Goal: Transaction & Acquisition: Download file/media

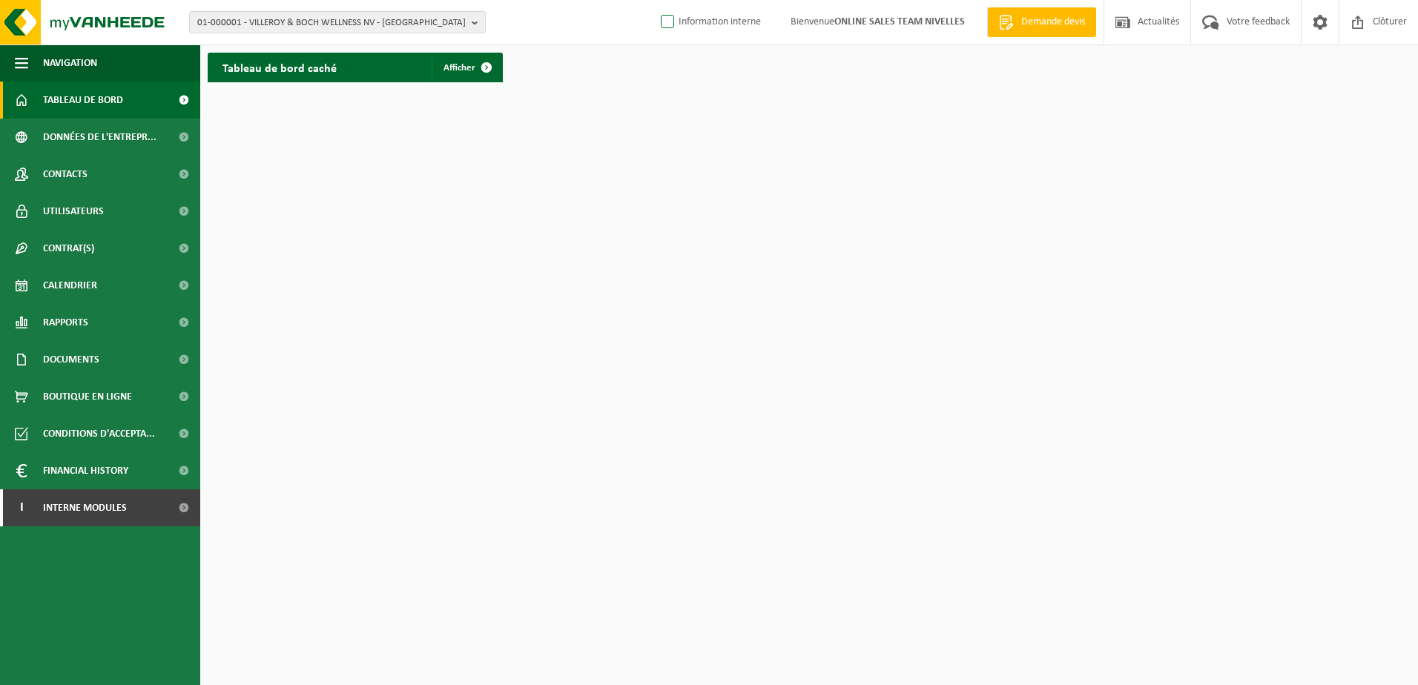
click at [664, 19] on label "Information interne" at bounding box center [709, 22] width 103 height 22
click at [655, 0] on input "Information interne" at bounding box center [655, -1] width 1 height 1
checkbox input "true"
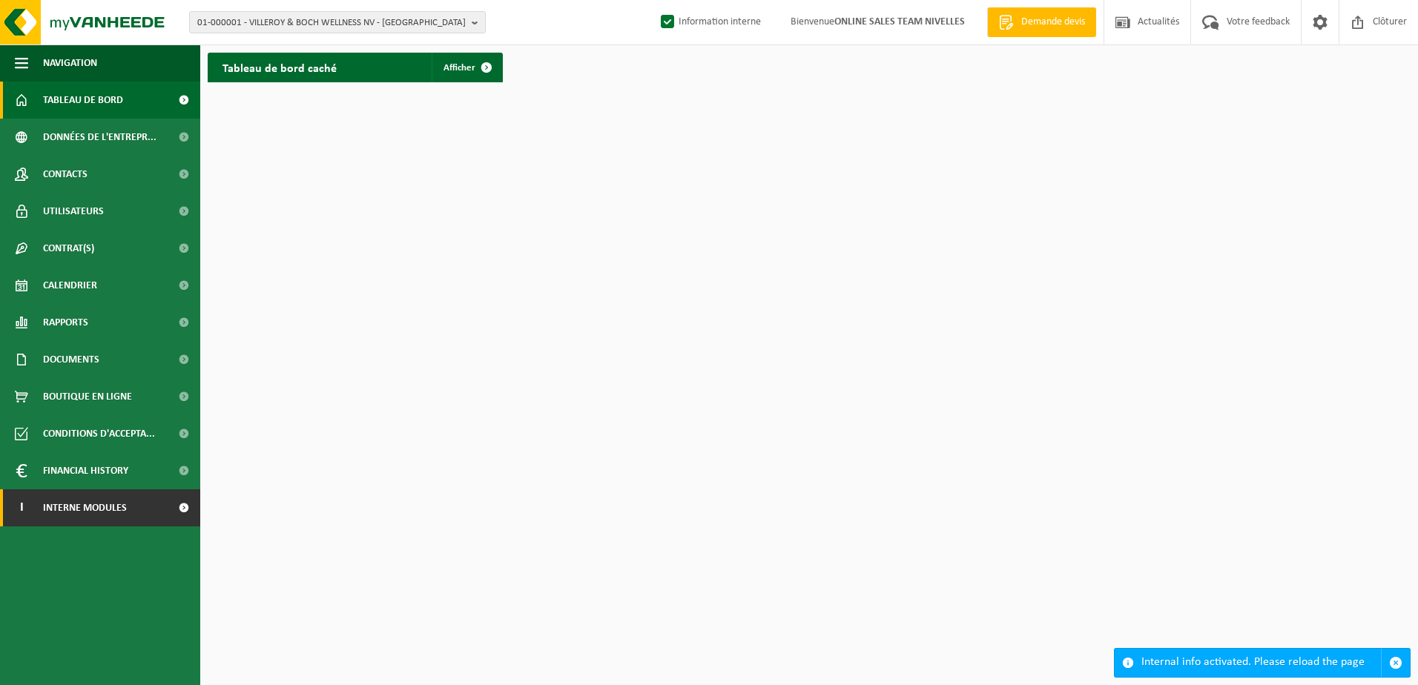
click at [185, 519] on span at bounding box center [183, 507] width 33 height 37
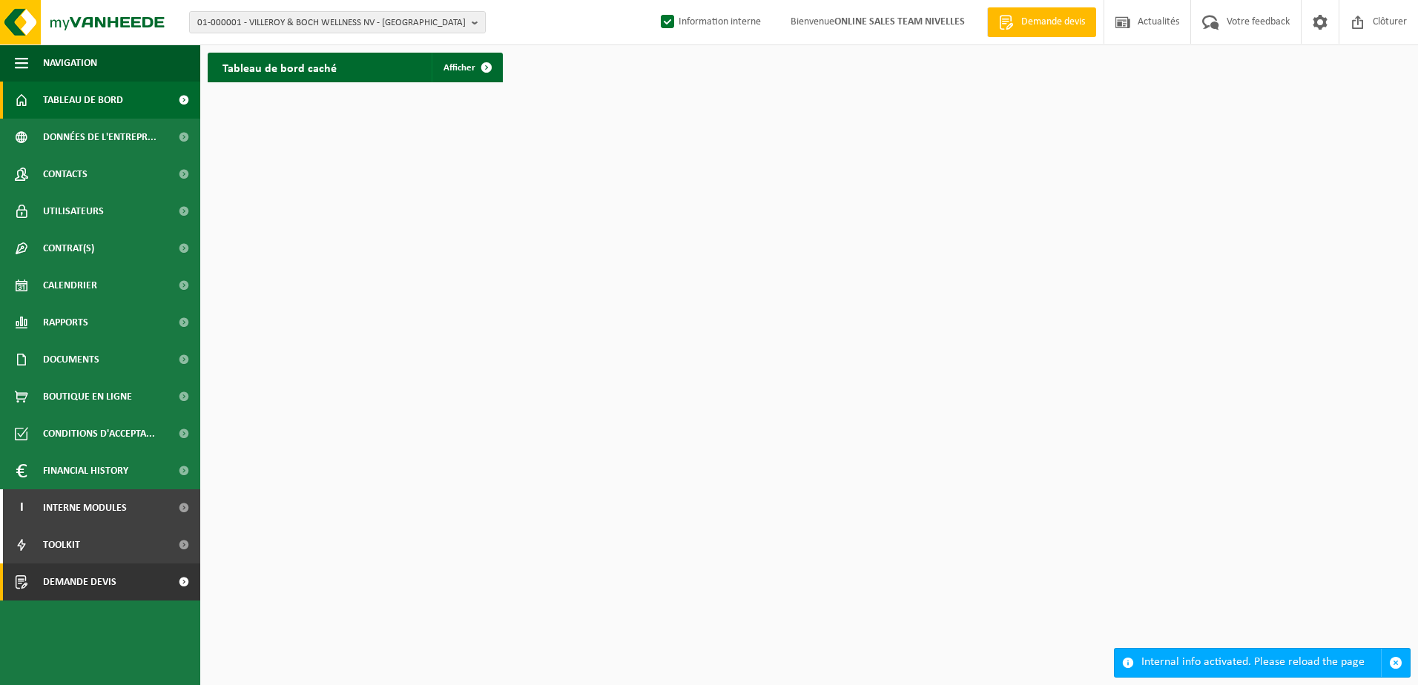
click at [182, 578] on span at bounding box center [183, 581] width 33 height 37
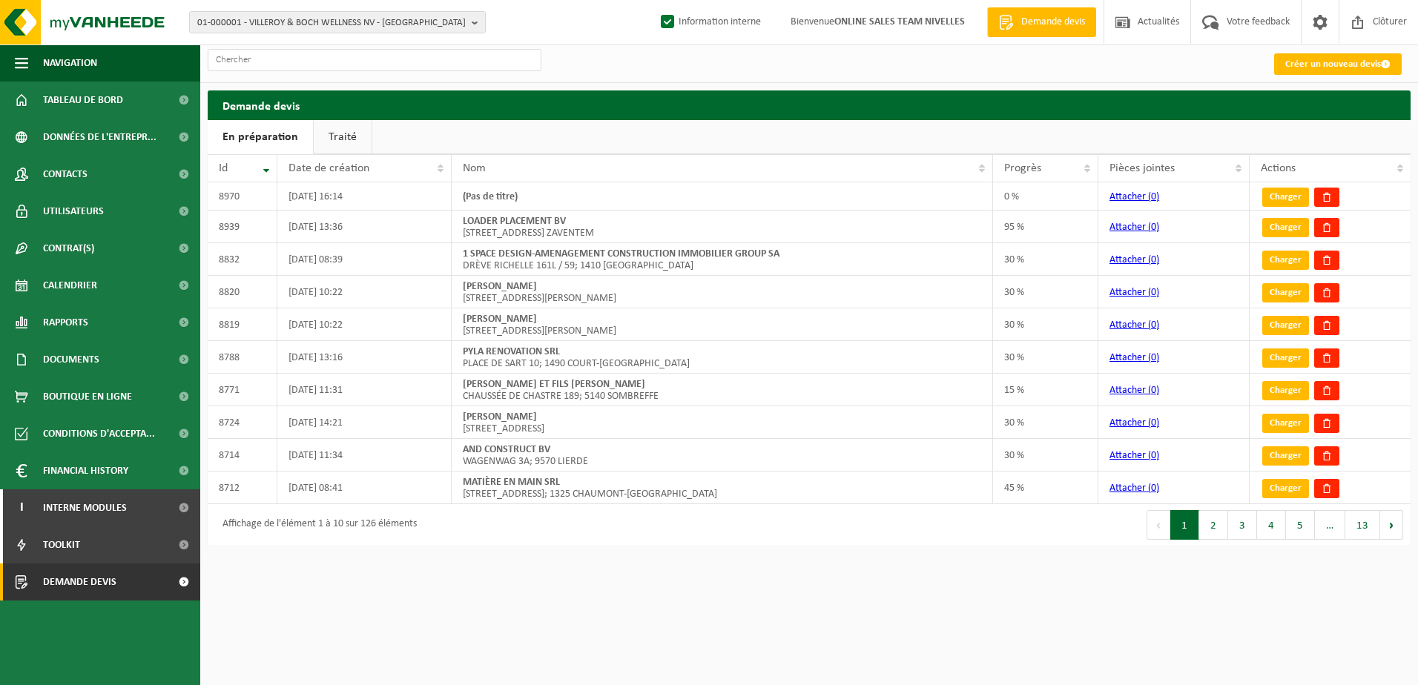
click at [774, 580] on html "01-000001 - VILLEROY & BOCH WELLNESS NV - ROESELARE 01-000001 - VILLEROY & BOCH…" at bounding box center [709, 342] width 1418 height 685
click at [792, 630] on html "01-000001 - VILLEROY & BOCH WELLNESS NV - ROESELARE 01-000001 - VILLEROY & BOCH…" at bounding box center [709, 342] width 1418 height 685
click at [471, 25] on button "01-000001 - VILLEROY & BOCH WELLNESS NV - [GEOGRAPHIC_DATA]" at bounding box center [337, 22] width 297 height 22
type input "10-952456"
click at [426, 66] on li "10-952456 - NDJ CONSTRUCT SRL - RHODE-SAINT-GENESE" at bounding box center [337, 68] width 289 height 19
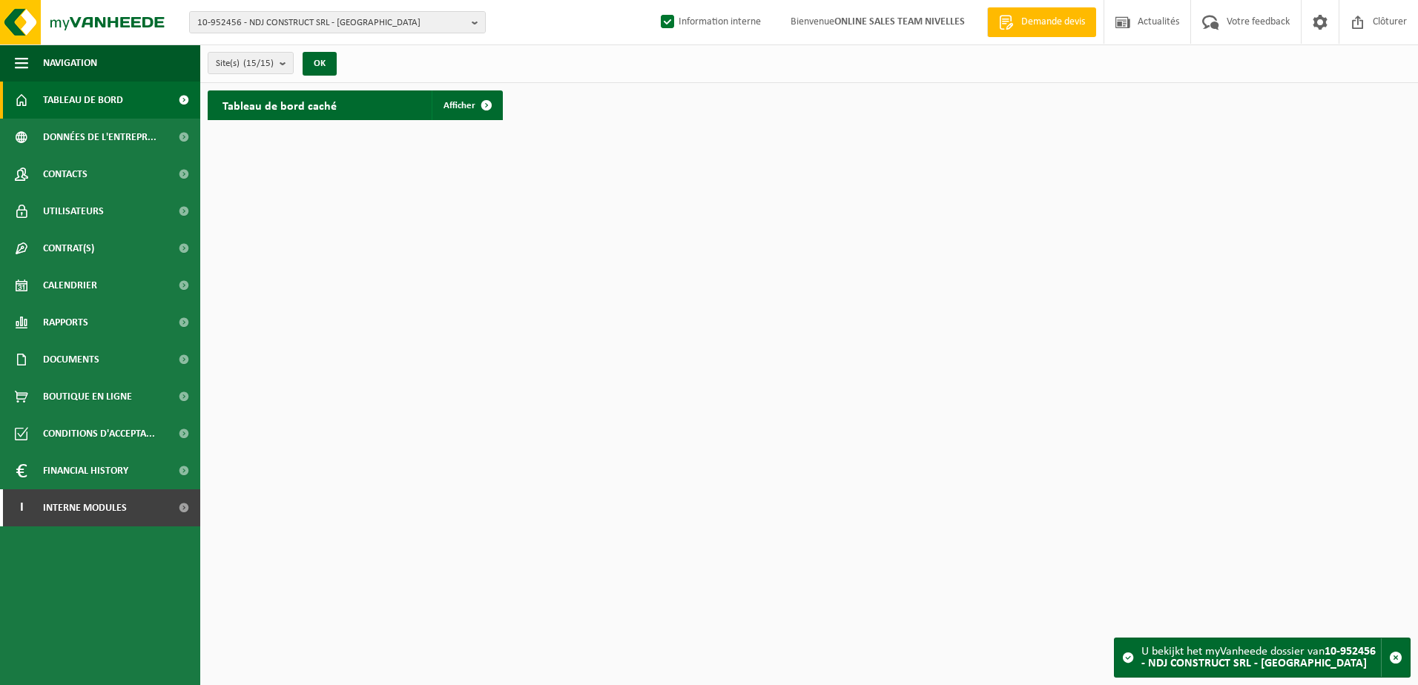
drag, startPoint x: 96, startPoint y: 362, endPoint x: 81, endPoint y: 384, distance: 26.7
click at [95, 362] on span "Documents" at bounding box center [71, 359] width 56 height 37
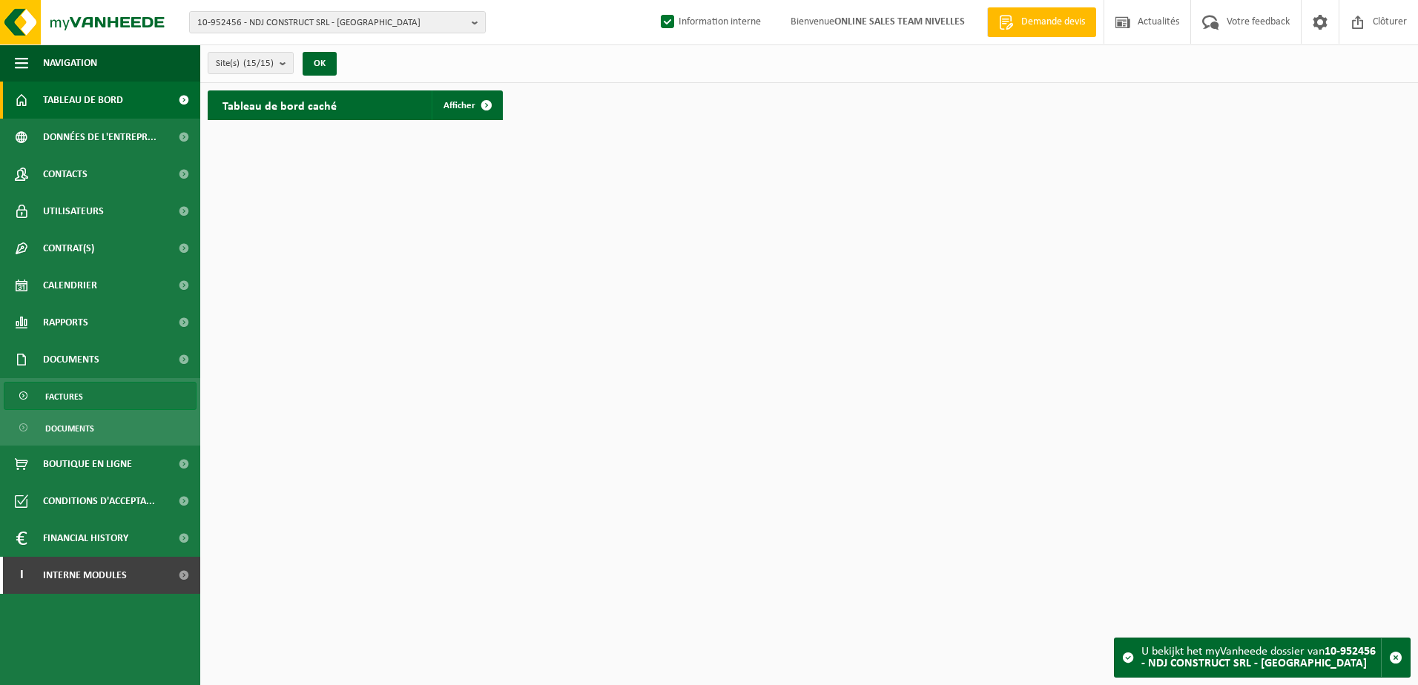
click at [79, 391] on span "Factures" at bounding box center [64, 397] width 38 height 28
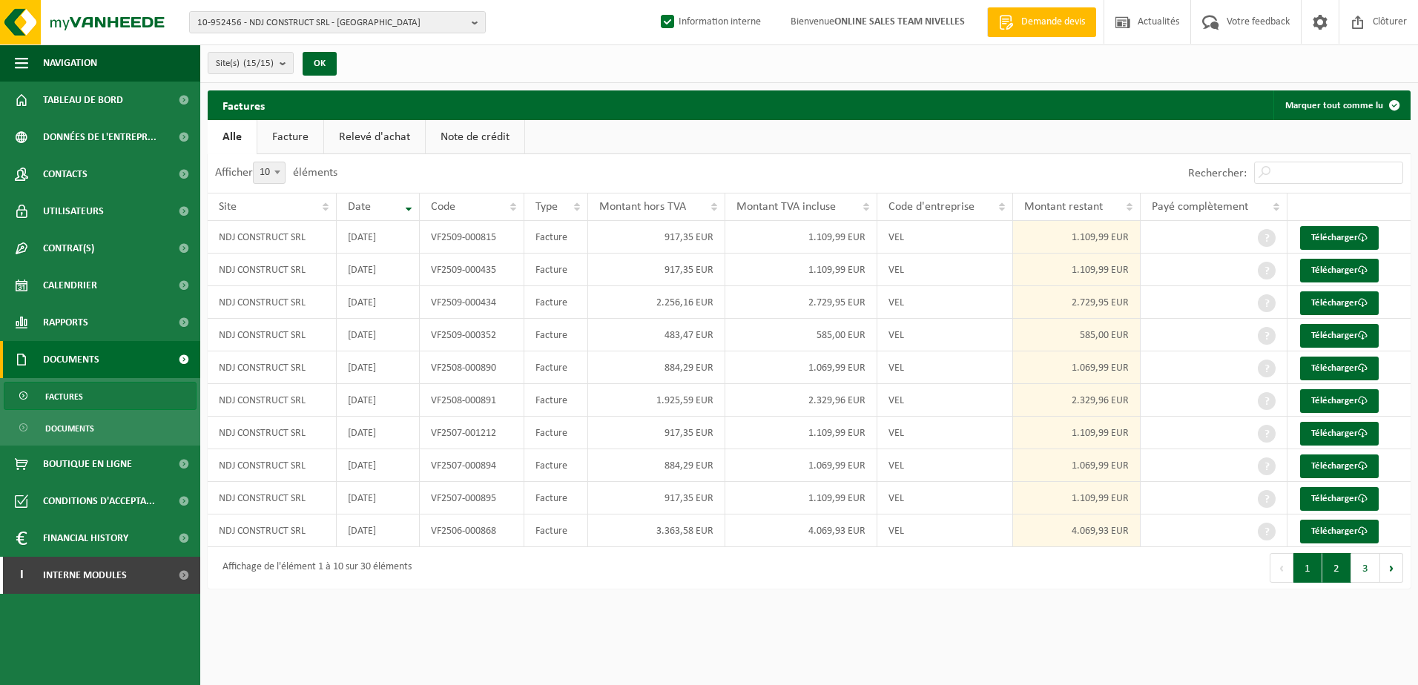
click at [1335, 558] on button "2" at bounding box center [1336, 568] width 29 height 30
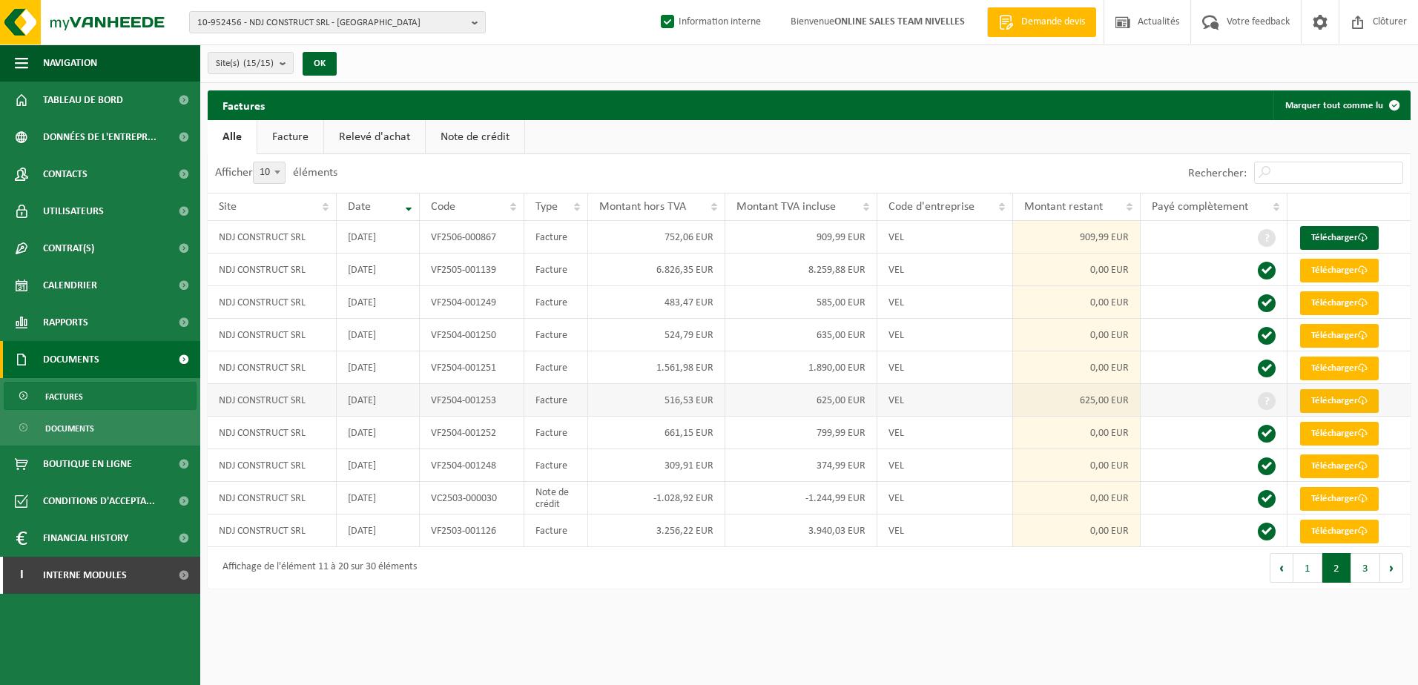
click at [1326, 397] on link "Télécharger" at bounding box center [1339, 401] width 79 height 24
click at [1347, 239] on link "Télécharger" at bounding box center [1339, 238] width 79 height 24
click at [1305, 559] on button "1" at bounding box center [1307, 568] width 29 height 30
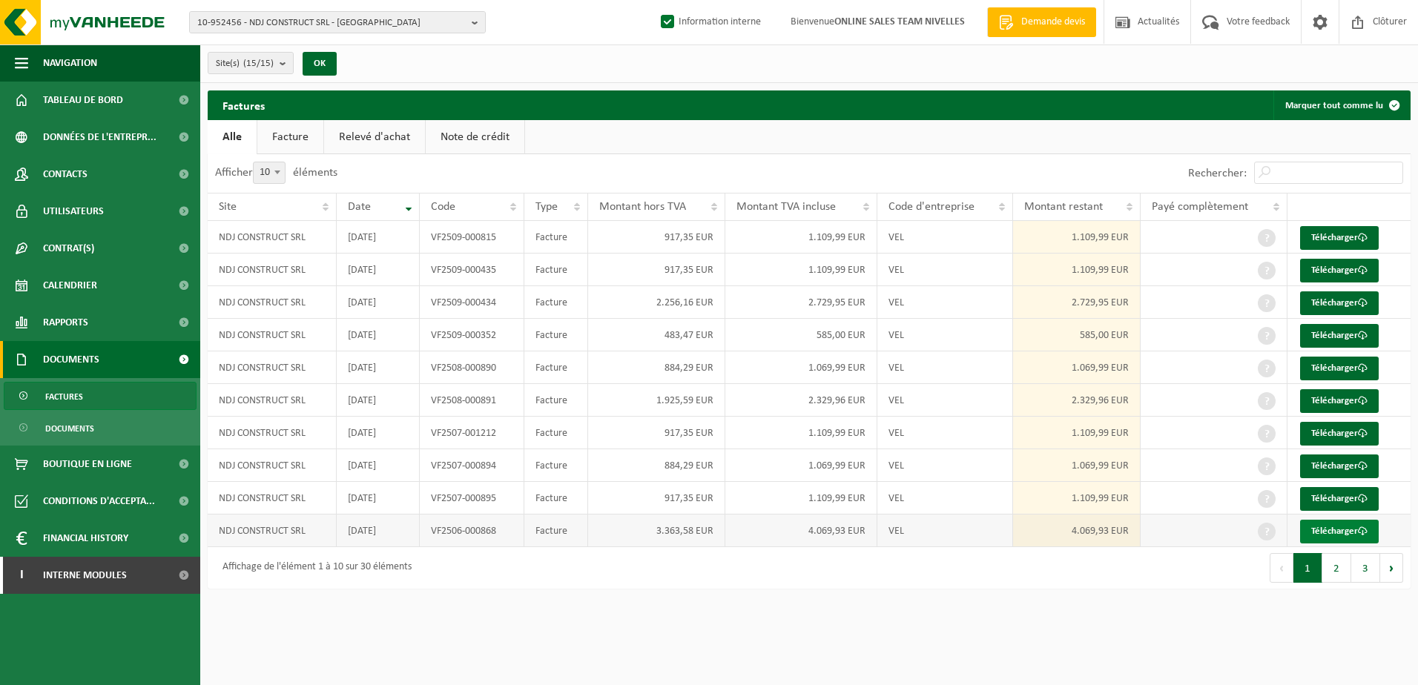
click at [1334, 531] on link "Télécharger" at bounding box center [1339, 532] width 79 height 24
click at [1340, 492] on link "Télécharger" at bounding box center [1339, 499] width 79 height 24
click at [1324, 460] on link "Télécharger" at bounding box center [1339, 466] width 79 height 24
click at [1329, 435] on link "Télécharger" at bounding box center [1339, 434] width 79 height 24
click at [1323, 368] on link "Télécharger" at bounding box center [1339, 369] width 79 height 24
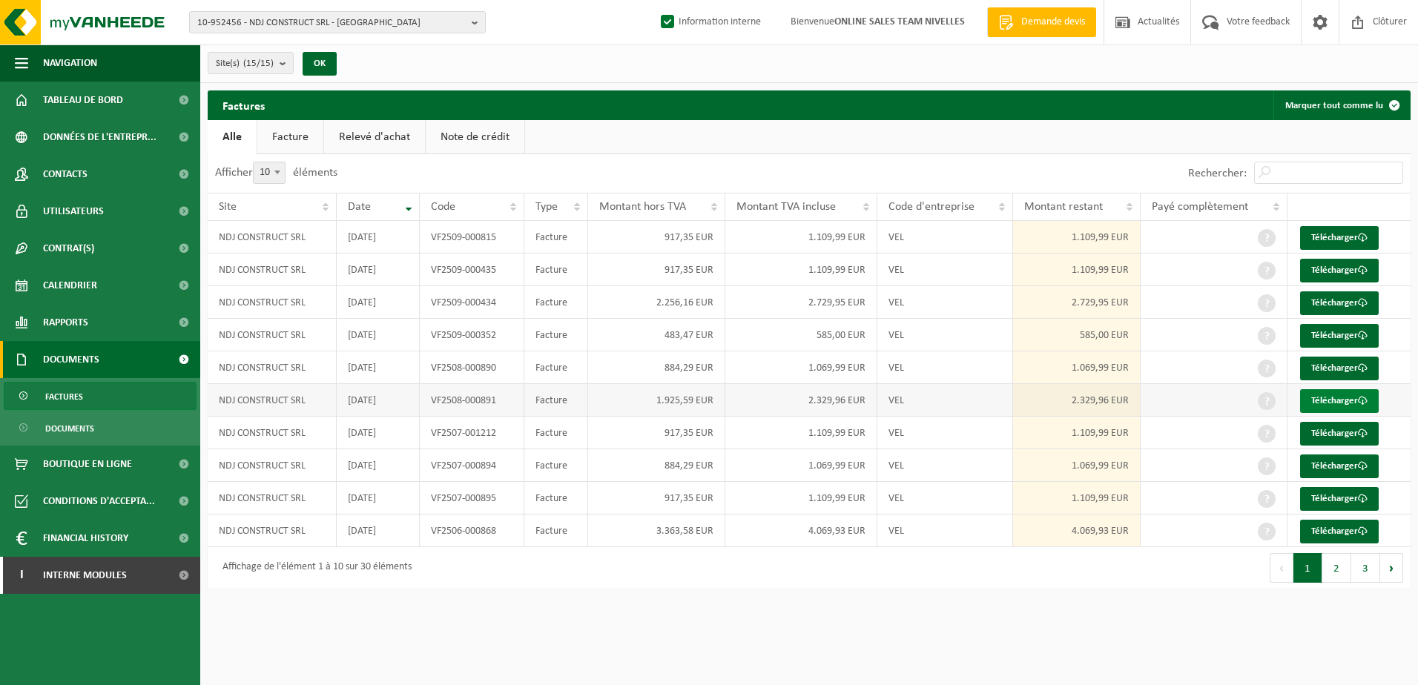
click at [1333, 399] on link "Télécharger" at bounding box center [1339, 401] width 79 height 24
click at [1335, 334] on link "Télécharger" at bounding box center [1339, 336] width 79 height 24
click at [1338, 294] on link "Télécharger" at bounding box center [1339, 303] width 79 height 24
click at [1315, 270] on link "Télécharger" at bounding box center [1339, 271] width 79 height 24
click at [1329, 237] on link "Télécharger" at bounding box center [1339, 238] width 79 height 24
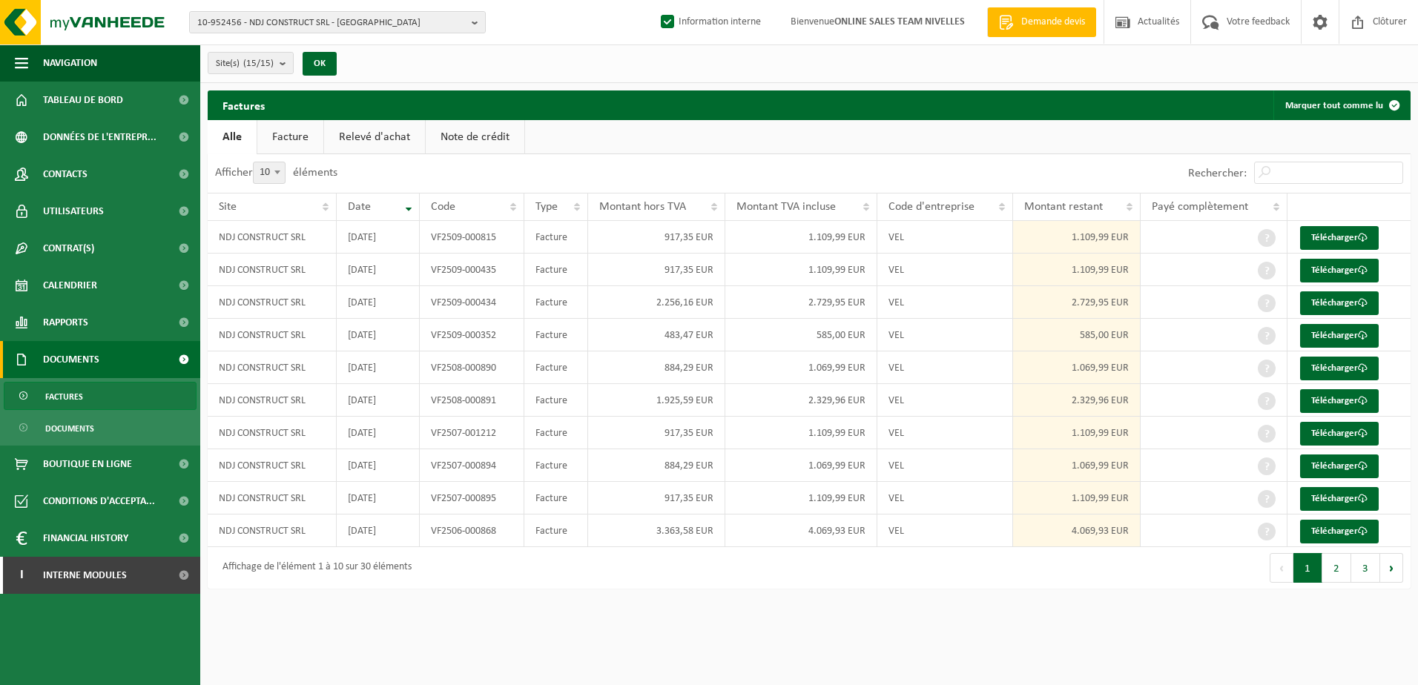
click at [950, 636] on html "10-952456 - NDJ CONSTRUCT SRL - RHODE-SAINT-GENESE 10-952456 - NDJ CONSTRUCT SR…" at bounding box center [709, 342] width 1418 height 685
